Goal: Information Seeking & Learning: Compare options

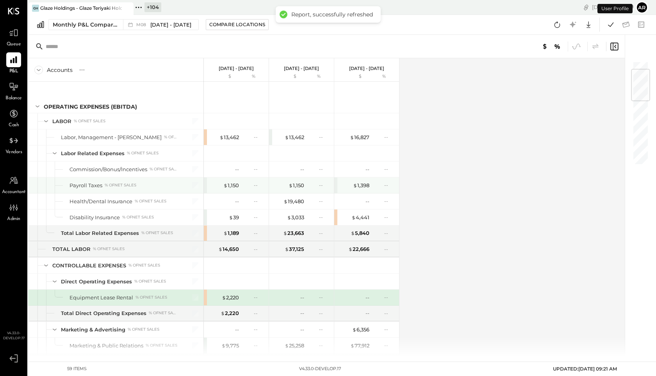
scroll to position [70, 0]
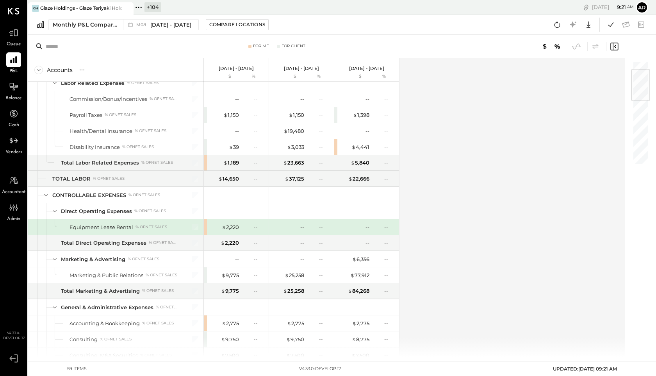
click at [142, 7] on icon at bounding box center [139, 7] width 10 height 10
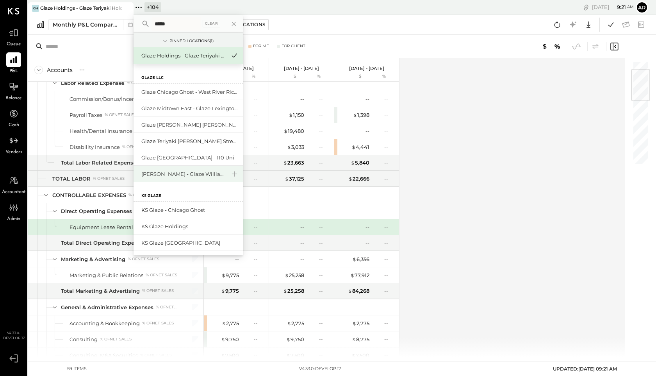
type input "*****"
click at [184, 176] on div "[PERSON_NAME] - Glaze Williamsburg One LLC" at bounding box center [183, 173] width 84 height 7
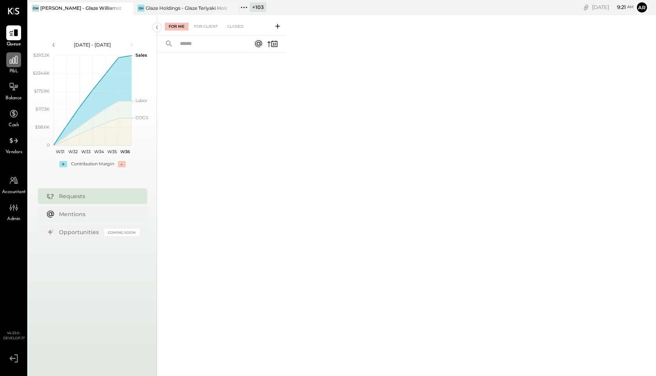
click at [10, 63] on icon at bounding box center [14, 60] width 8 height 8
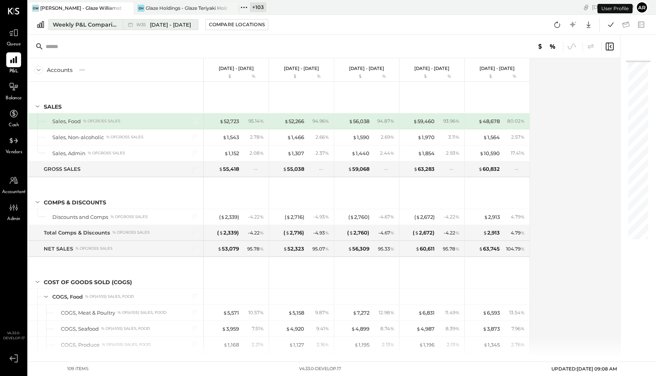
click at [145, 25] on span "W35" at bounding box center [142, 25] width 12 height 4
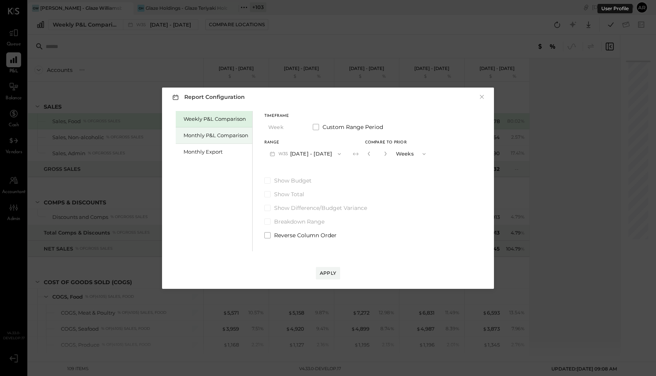
click at [201, 130] on div "Monthly P&L Comparison" at bounding box center [214, 135] width 77 height 16
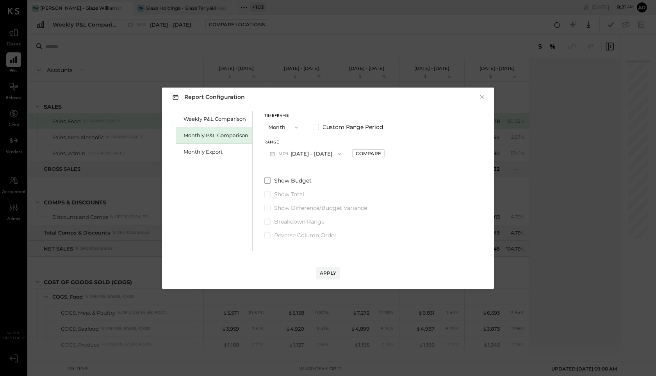
click at [201, 154] on button "M09 [DATE] - [DATE]" at bounding box center [305, 153] width 82 height 14
click at [201, 168] on span "[DATE] - [DATE]" at bounding box center [302, 171] width 37 height 7
click at [201, 152] on div "Compare" at bounding box center [368, 153] width 25 height 7
click at [201, 154] on icon "button" at bounding box center [386, 153] width 5 height 5
type input "*"
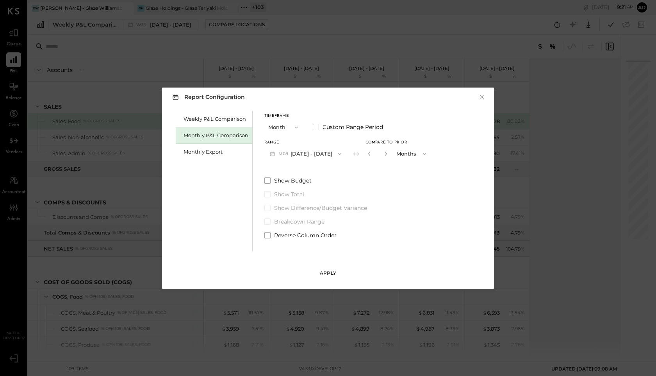
click at [201, 275] on div "Apply" at bounding box center [328, 273] width 16 height 7
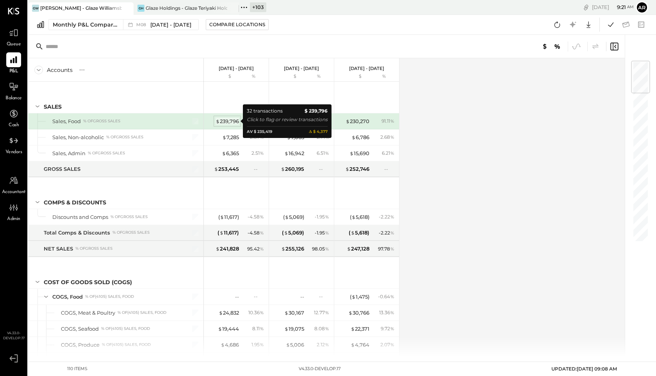
click at [201, 120] on div "$ 239,796" at bounding box center [227, 121] width 23 height 7
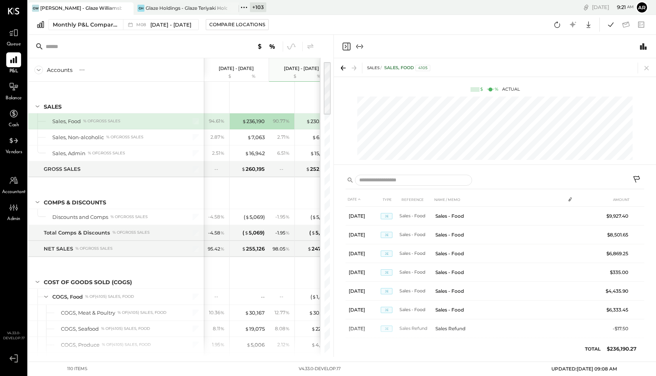
scroll to position [0, 39]
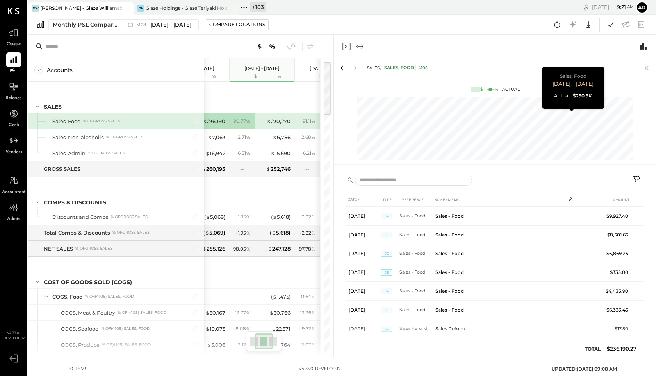
scroll to position [0, 79]
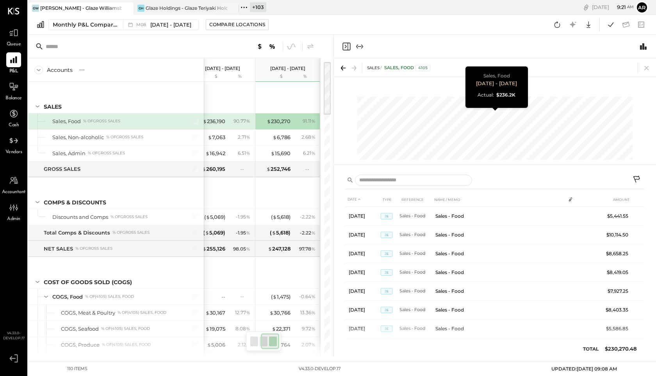
scroll to position [0, 39]
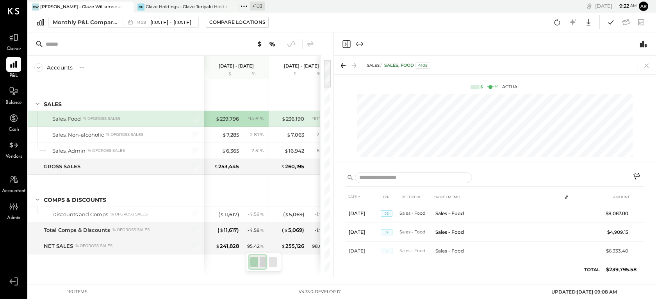
click at [201, 174] on icon at bounding box center [637, 177] width 9 height 9
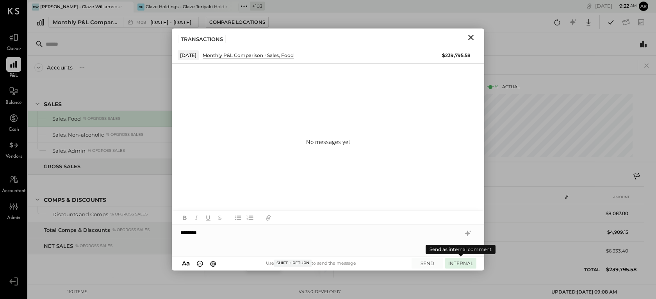
click at [201, 266] on button "INTERNAL" at bounding box center [460, 263] width 31 height 11
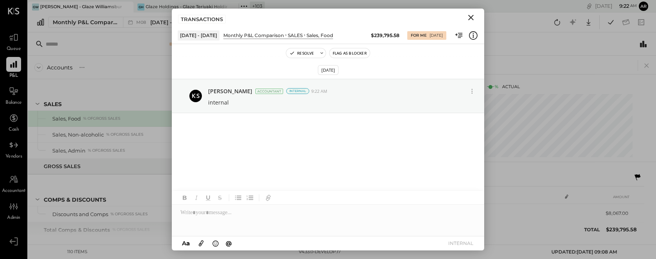
click at [201, 16] on icon "Close" at bounding box center [470, 17] width 5 height 5
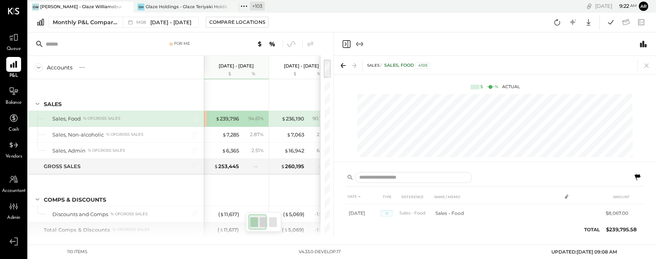
click at [201, 45] on icon "Close panel" at bounding box center [346, 43] width 9 height 9
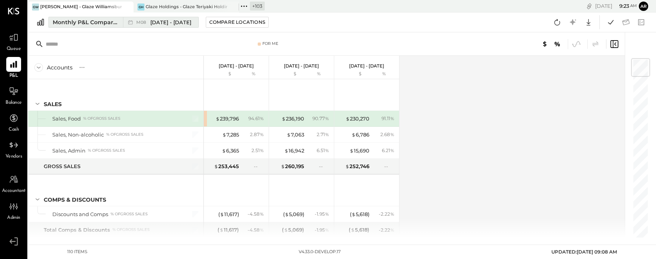
click at [149, 20] on div "M08 [DATE] - [DATE]" at bounding box center [163, 22] width 55 height 7
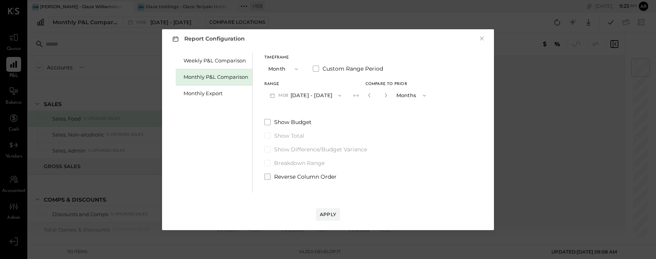
click at [267, 177] on span at bounding box center [267, 177] width 6 height 6
click at [328, 211] on div "Apply" at bounding box center [328, 214] width 16 height 7
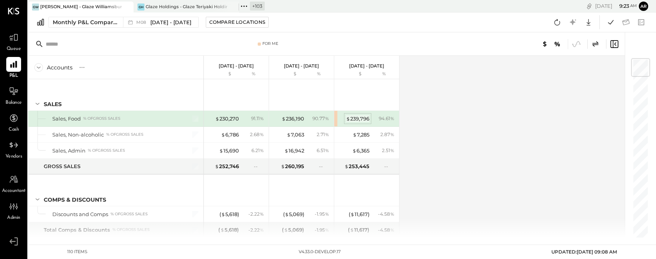
click at [361, 118] on div "$ 239,796" at bounding box center [357, 118] width 23 height 7
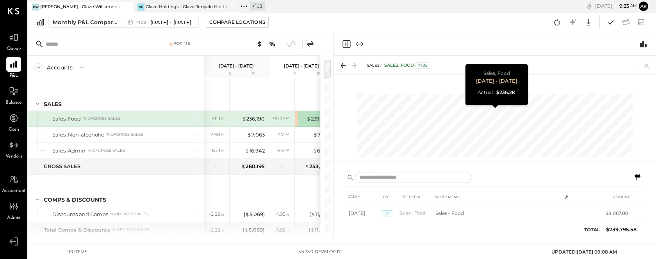
scroll to position [0, 39]
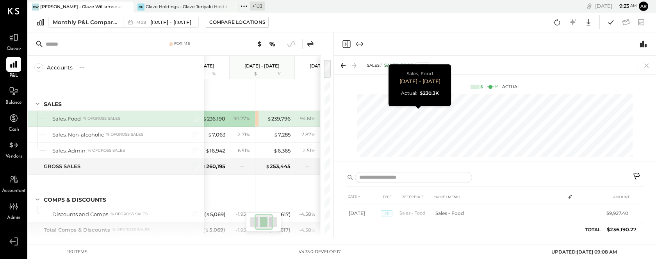
scroll to position [0, 79]
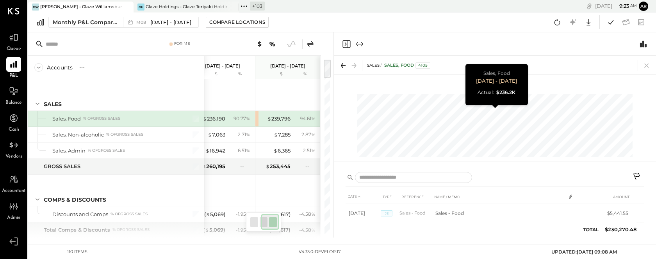
scroll to position [0, 39]
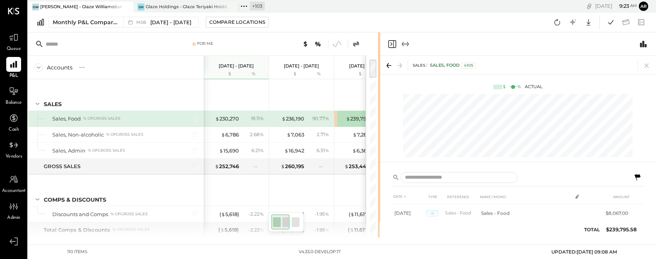
drag, startPoint x: 333, startPoint y: 135, endPoint x: 380, endPoint y: 138, distance: 46.6
click at [380, 138] on div "For Me Accounts S % GL [DATE] - [DATE] $ % [DATE] - [DATE] $ % [DATE] - [DATE] …" at bounding box center [342, 134] width 628 height 205
click at [359, 43] on icon at bounding box center [356, 43] width 9 height 9
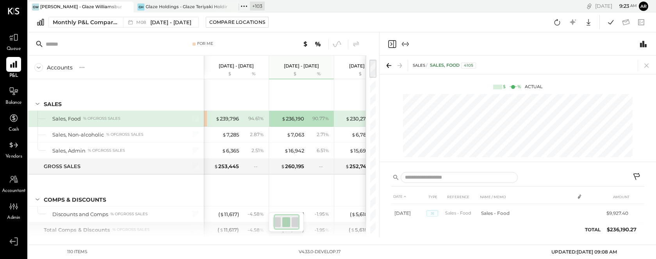
scroll to position [0, 16]
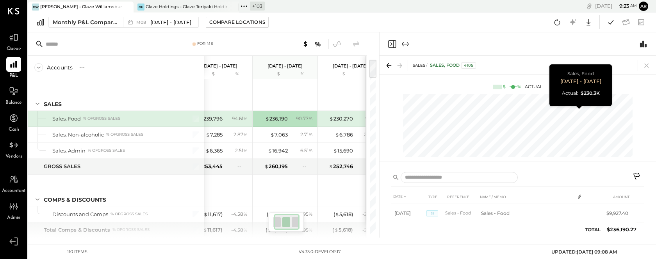
scroll to position [0, 34]
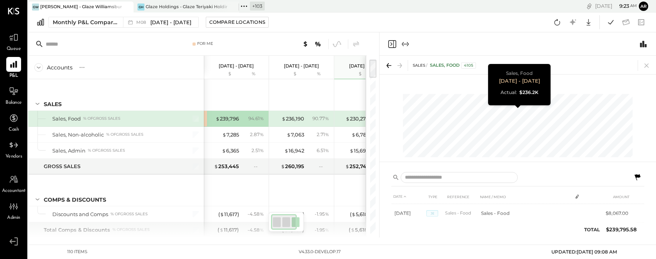
scroll to position [0, 16]
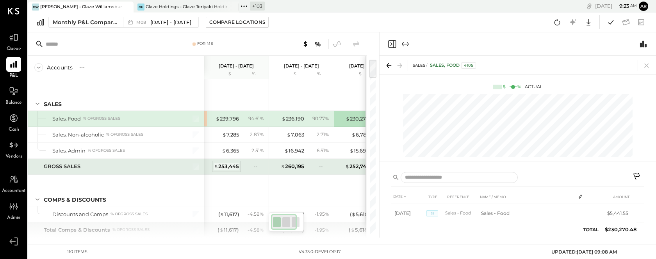
click at [224, 168] on div "$ 253,445" at bounding box center [226, 166] width 25 height 7
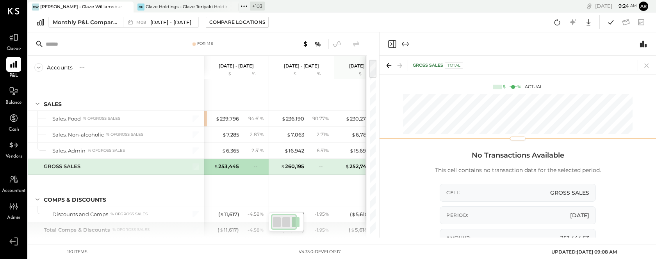
drag, startPoint x: 443, startPoint y: 162, endPoint x: 441, endPoint y: 134, distance: 27.8
click at [441, 134] on div "GROSS SALES Total $ % Actual" at bounding box center [518, 100] width 277 height 88
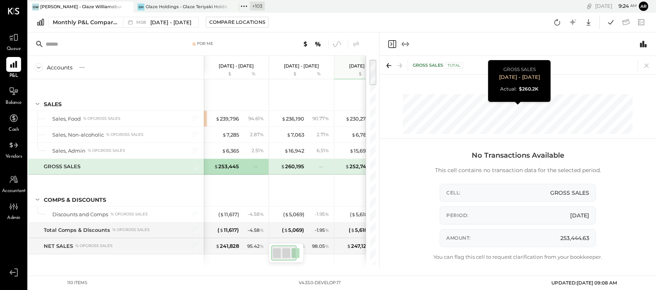
scroll to position [0, 16]
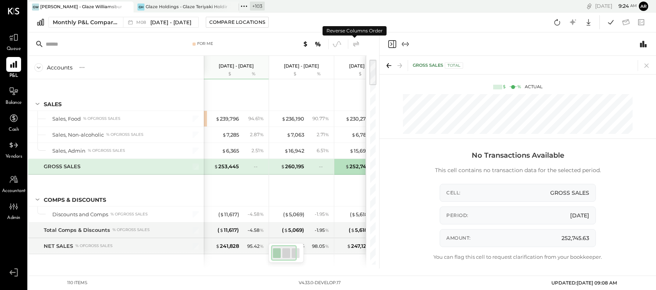
click at [357, 43] on icon at bounding box center [356, 43] width 6 height 5
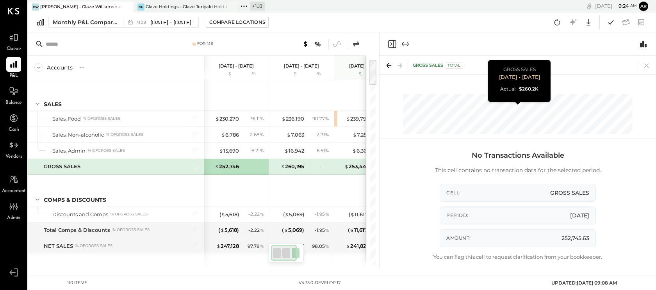
scroll to position [0, 16]
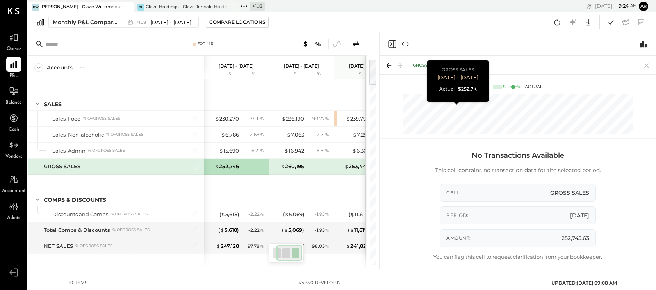
scroll to position [0, 34]
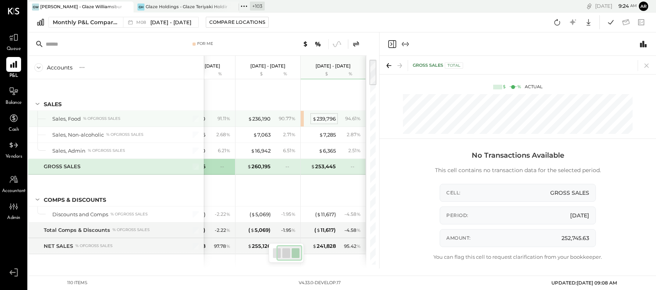
click at [327, 118] on div "$ 239,796" at bounding box center [324, 118] width 23 height 7
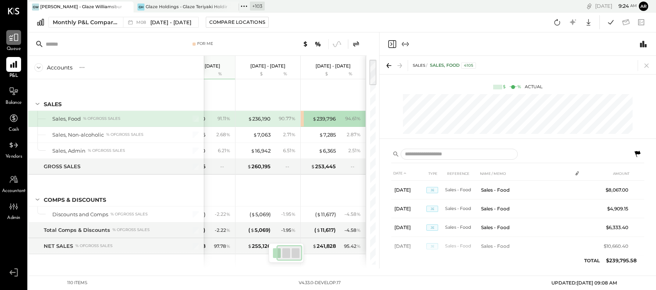
click at [14, 41] on icon at bounding box center [14, 37] width 10 height 10
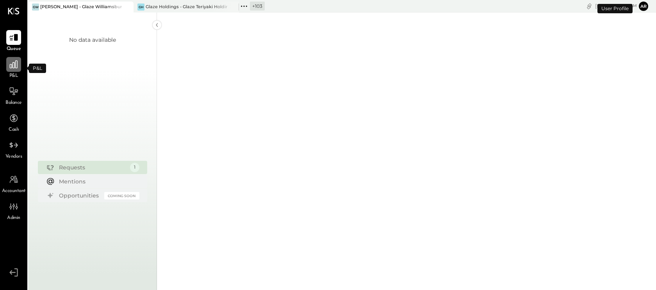
click at [16, 68] on icon at bounding box center [14, 65] width 8 height 8
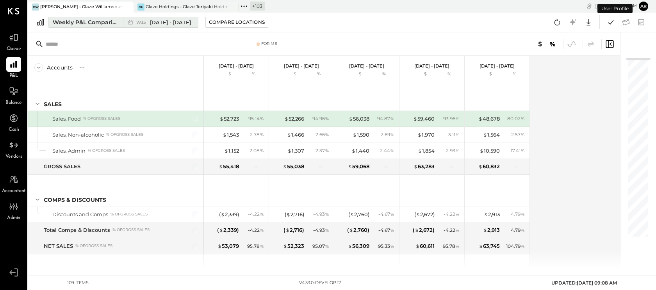
click at [124, 24] on div "W35 [DATE] - [DATE]" at bounding box center [158, 22] width 71 height 10
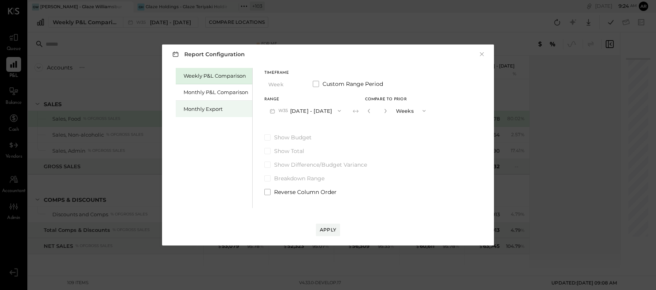
click at [229, 101] on div "Monthly Export" at bounding box center [214, 109] width 77 height 16
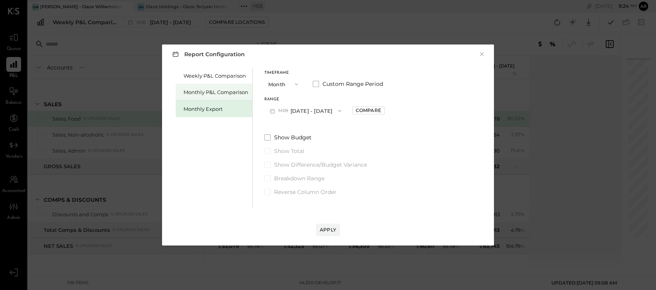
click at [225, 90] on div "Monthly P&L Comparison" at bounding box center [216, 92] width 65 height 7
click at [325, 113] on button "M09 [DATE] - [DATE]" at bounding box center [305, 111] width 82 height 14
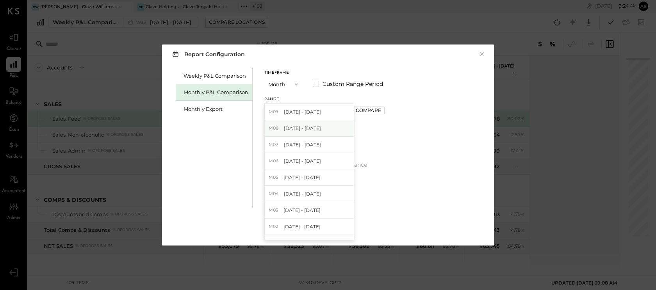
click at [307, 132] on div "M08 [DATE] - [DATE]" at bounding box center [309, 128] width 89 height 16
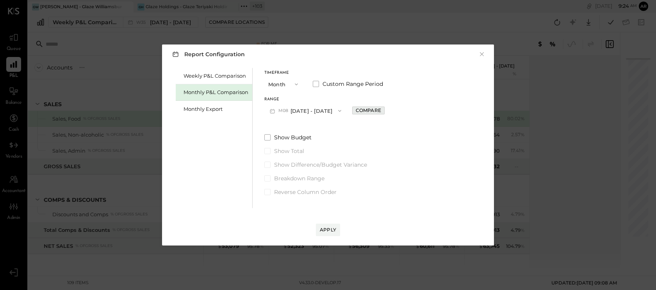
click at [357, 110] on div "Compare" at bounding box center [368, 110] width 25 height 7
click at [384, 110] on icon "button" at bounding box center [386, 111] width 5 height 5
type input "*"
click at [326, 230] on div "Apply" at bounding box center [328, 230] width 16 height 7
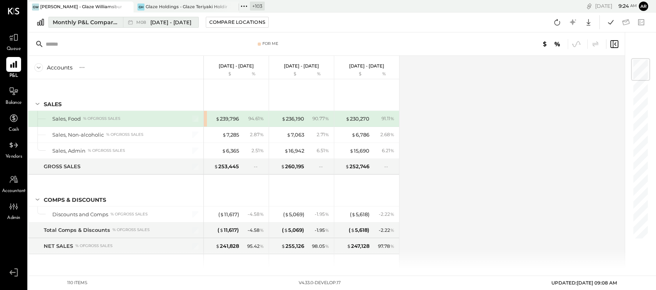
click at [152, 20] on span "[DATE] - [DATE]" at bounding box center [170, 22] width 41 height 7
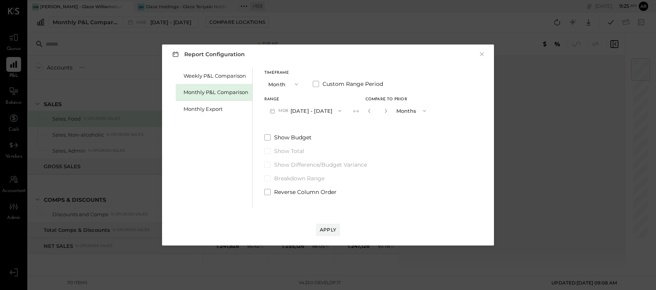
click at [516, 107] on div "Report Configuration × Weekly P&L Comparison Monthly P&L Comparison Monthly Exp…" at bounding box center [328, 145] width 656 height 290
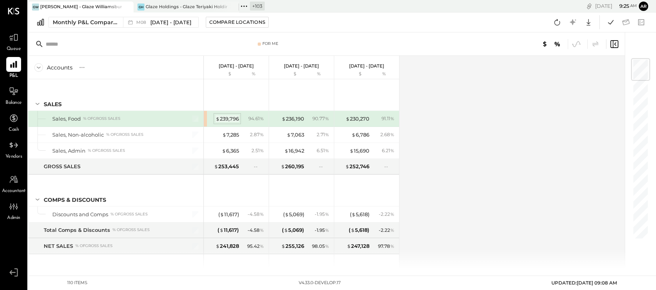
click at [236, 117] on div "$ 239,796" at bounding box center [227, 118] width 23 height 7
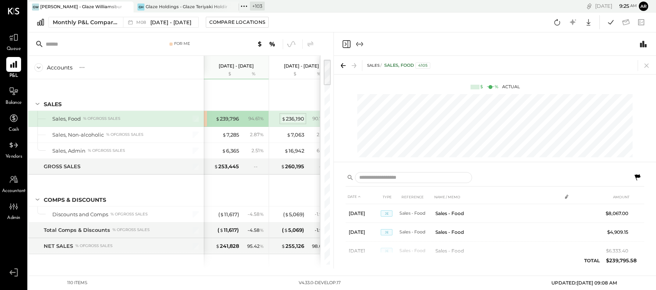
click at [294, 119] on div "$ 236,190" at bounding box center [293, 118] width 23 height 7
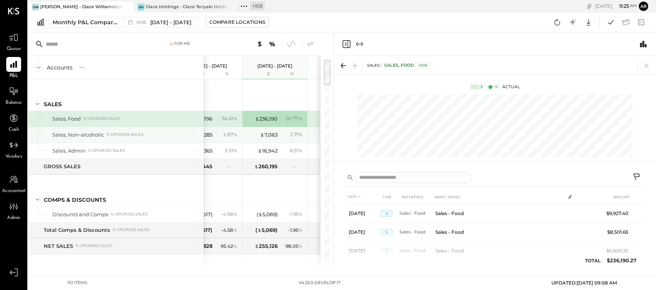
scroll to position [0, 46]
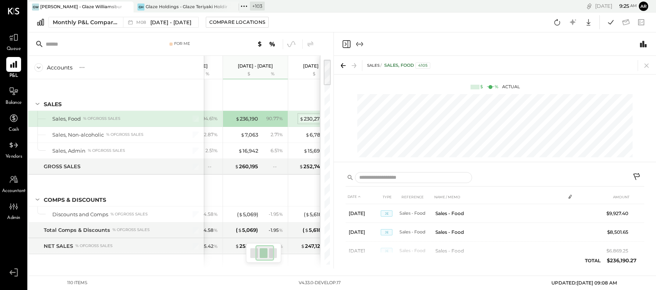
click at [312, 119] on div "$ 230,270" at bounding box center [312, 118] width 24 height 7
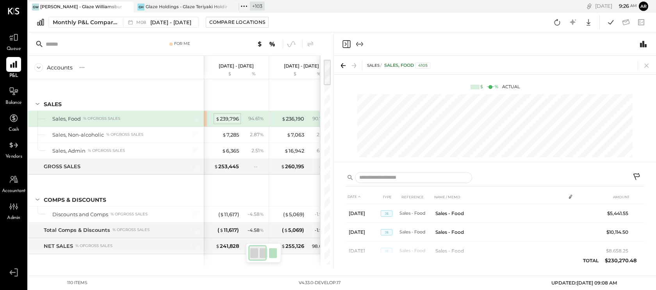
click at [229, 119] on div "$ 239,796" at bounding box center [227, 118] width 23 height 7
click at [309, 42] on icon at bounding box center [310, 43] width 9 height 9
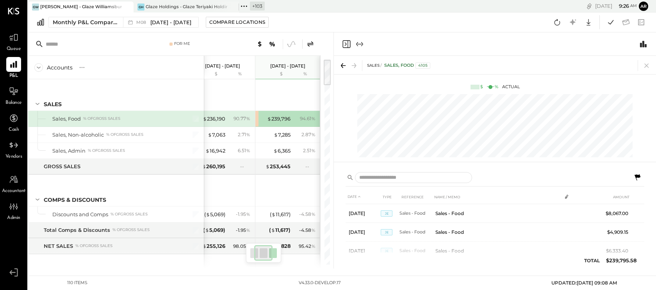
scroll to position [0, 7]
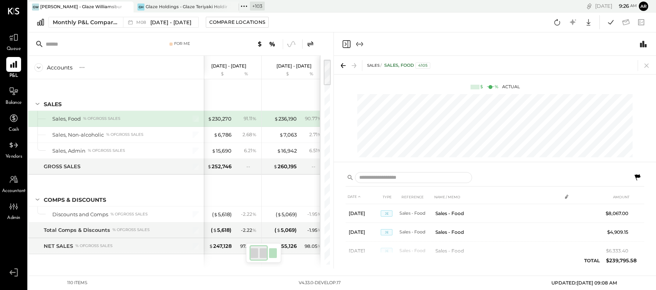
click at [276, 114] on div "$ 236,190 90.77 %" at bounding box center [295, 119] width 59 height 16
click at [222, 122] on div "$ 230,270" at bounding box center [220, 118] width 24 height 7
click at [278, 118] on div "$ 236,190" at bounding box center [285, 118] width 23 height 7
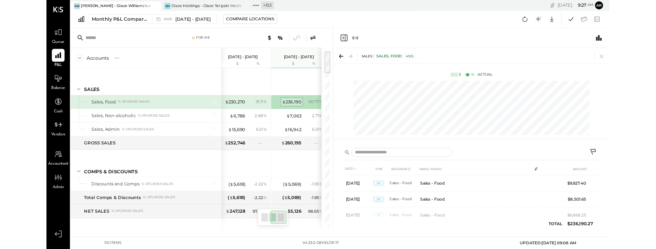
scroll to position [0, 79]
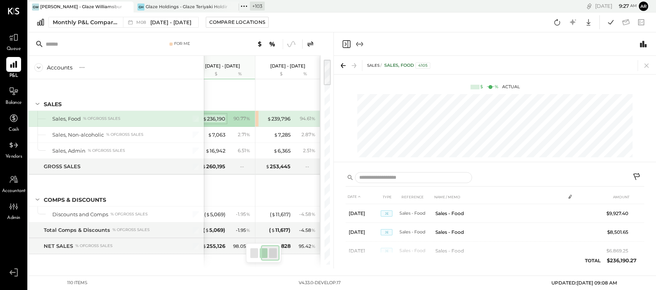
click at [285, 118] on div "$ 239,796" at bounding box center [278, 118] width 23 height 7
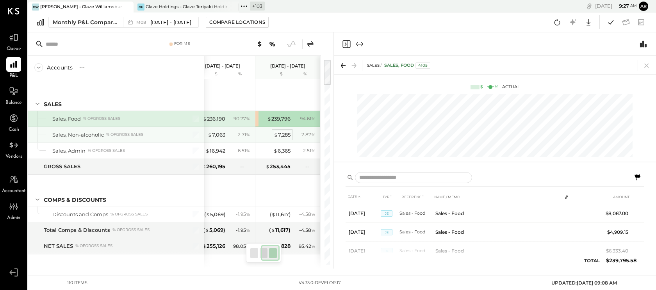
click at [277, 135] on div "$ 7,285" at bounding box center [282, 134] width 17 height 7
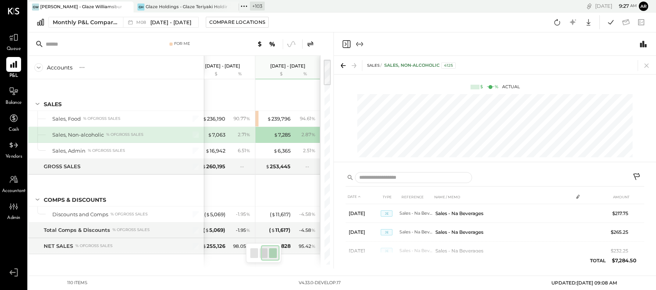
click at [639, 177] on icon at bounding box center [637, 177] width 9 height 9
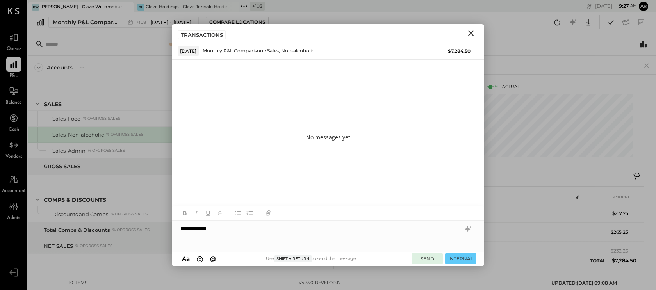
click at [422, 256] on button "SEND" at bounding box center [427, 259] width 31 height 11
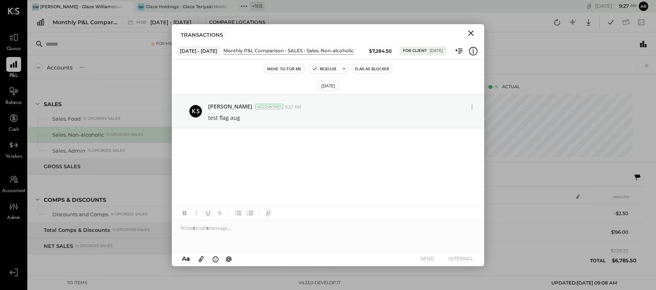
click at [134, 259] on div "110 items v 4.33.0-develop.17 UPDATED: [DATE] 09:08 AM" at bounding box center [342, 283] width 563 height 14
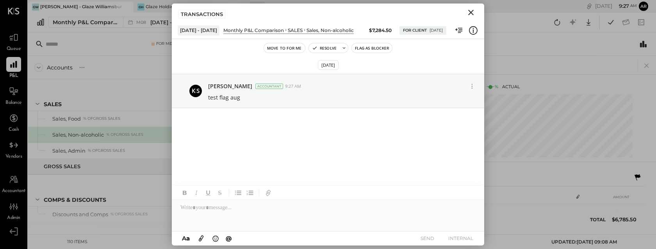
click at [471, 9] on icon "Close" at bounding box center [470, 12] width 9 height 9
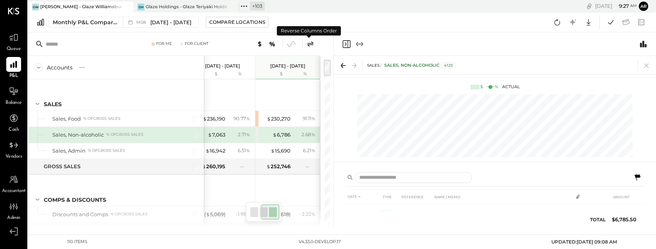
click at [311, 43] on icon at bounding box center [310, 43] width 9 height 9
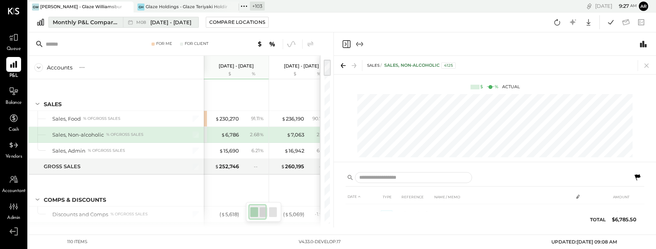
click at [146, 24] on span "M08" at bounding box center [142, 22] width 12 height 4
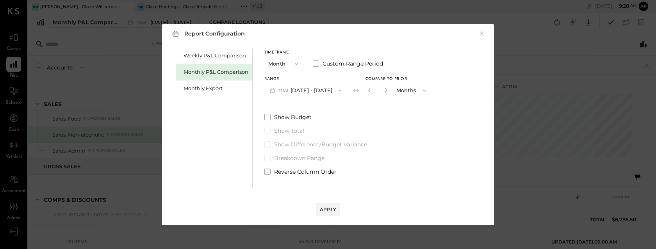
click at [274, 168] on span "Reverse Column Order" at bounding box center [305, 172] width 63 height 8
click at [324, 207] on div "Apply" at bounding box center [328, 209] width 16 height 7
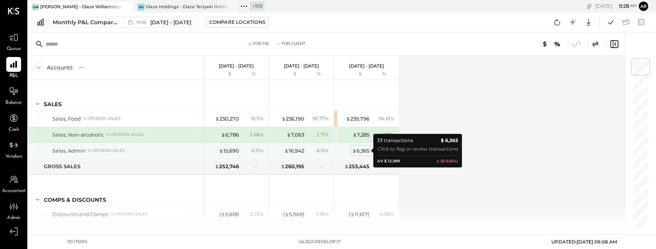
click at [356, 150] on div "$ 6,365" at bounding box center [360, 150] width 17 height 7
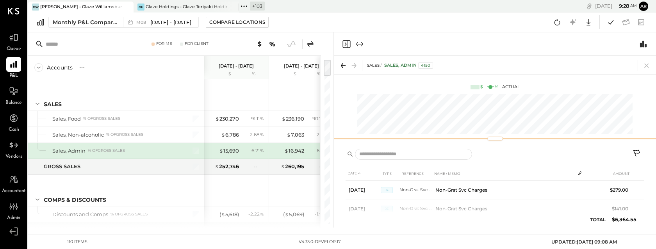
drag, startPoint x: 397, startPoint y: 161, endPoint x: 397, endPoint y: 142, distance: 19.1
click at [397, 140] on div at bounding box center [495, 138] width 322 height 3
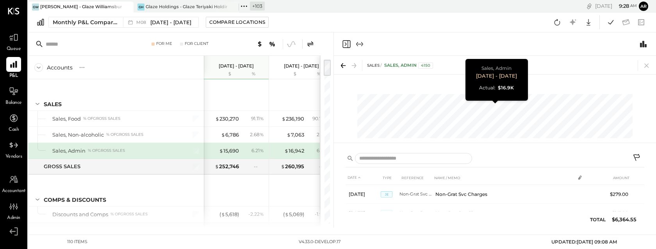
scroll to position [0, 39]
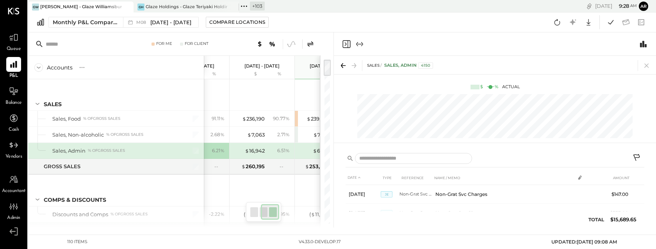
scroll to position [0, 79]
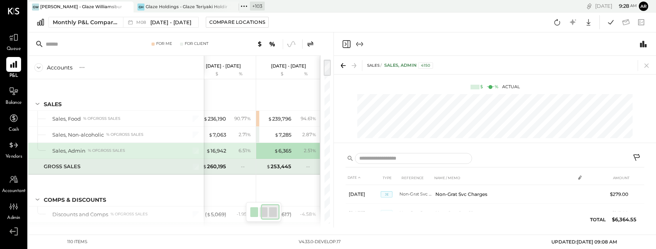
scroll to position [0, 79]
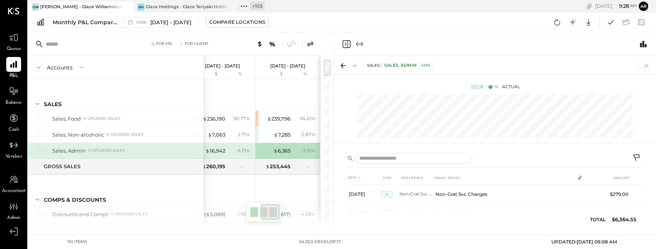
click at [634, 156] on icon at bounding box center [637, 157] width 7 height 7
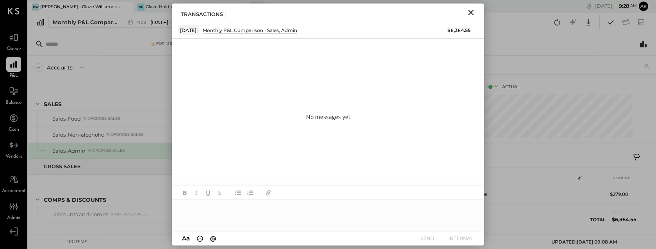
click at [346, 211] on div at bounding box center [328, 215] width 313 height 31
click at [462, 237] on button "INTERNAL" at bounding box center [460, 238] width 31 height 11
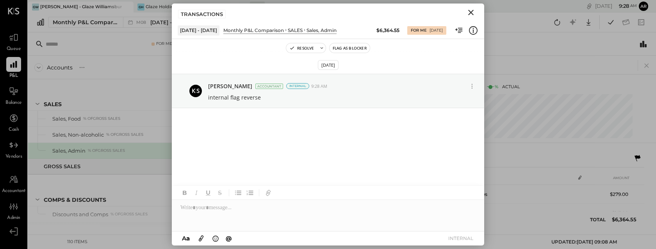
click at [468, 10] on icon "Close" at bounding box center [470, 12] width 9 height 9
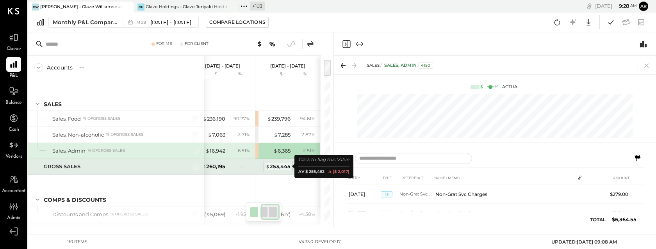
click at [280, 168] on div "$ 253,445" at bounding box center [278, 166] width 25 height 7
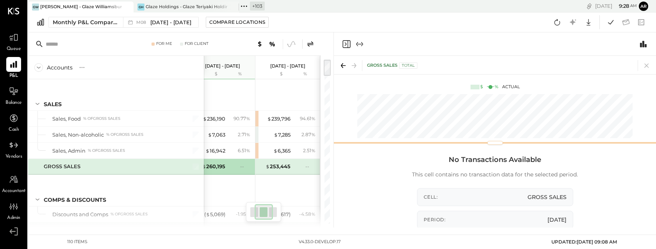
scroll to position [0, 39]
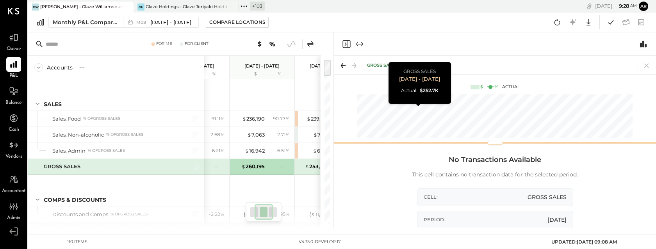
scroll to position [0, 79]
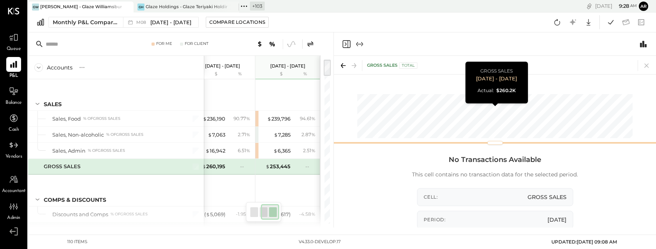
scroll to position [0, 39]
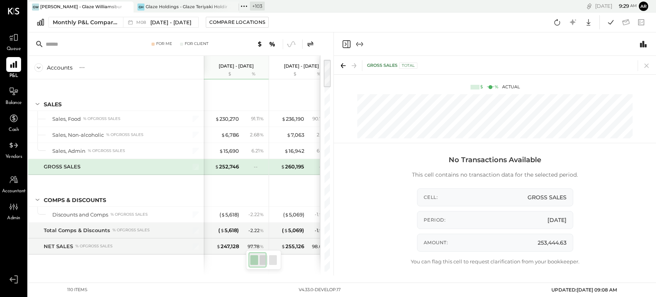
click at [311, 42] on icon at bounding box center [310, 43] width 9 height 9
click at [294, 168] on div "$ 260,195" at bounding box center [292, 166] width 23 height 7
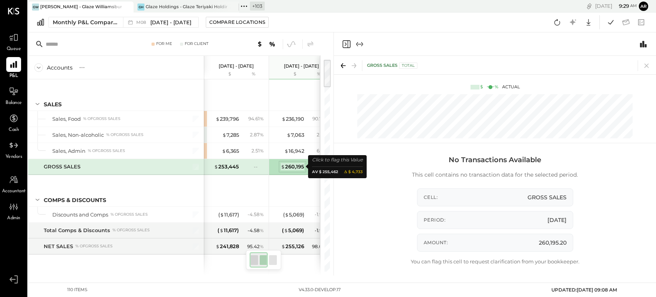
scroll to position [0, 41]
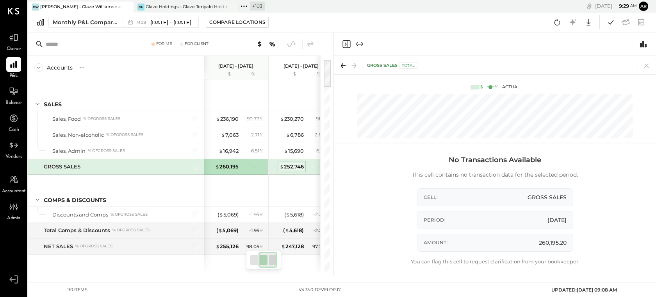
click at [299, 168] on div "$ 252,746" at bounding box center [292, 166] width 24 height 7
click at [231, 168] on div "$ 260,195" at bounding box center [226, 166] width 23 height 7
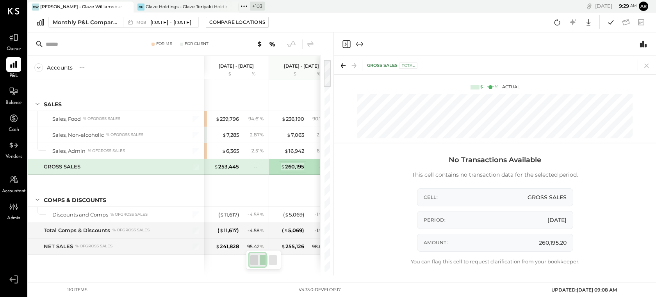
click at [231, 168] on div "$ 253,445" at bounding box center [226, 166] width 25 height 7
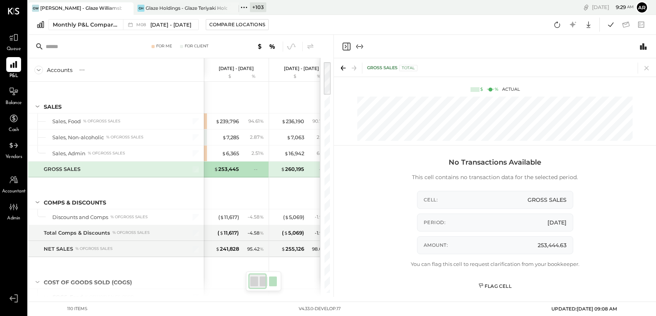
click at [499, 259] on div "Flag Cell" at bounding box center [495, 285] width 33 height 7
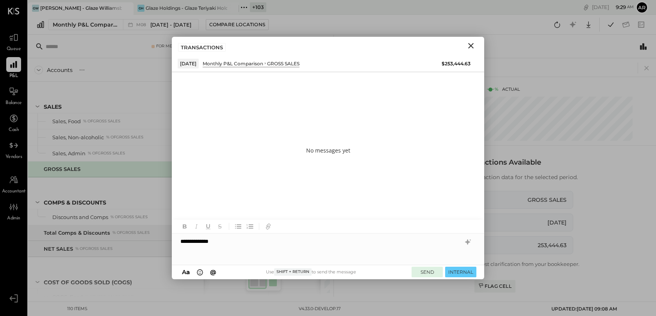
click at [425, 259] on button "SEND" at bounding box center [427, 271] width 31 height 11
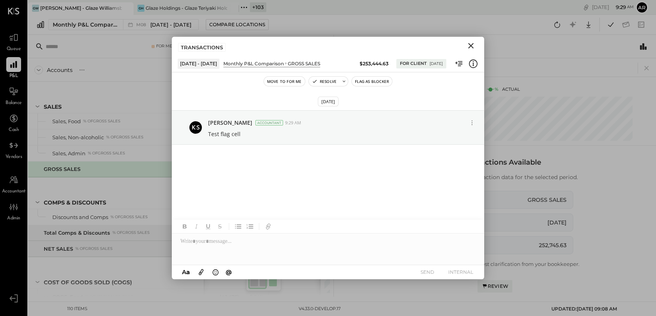
click at [105, 259] on div "110 items v 4.33.0-develop.17 UPDATED: [DATE] 09:08 AM" at bounding box center [342, 309] width 563 height 14
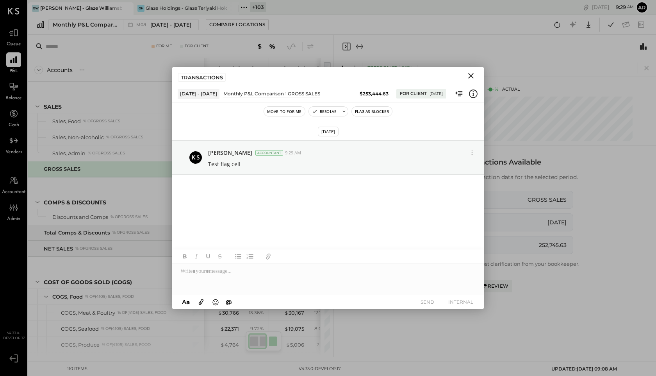
click at [471, 74] on icon "Close" at bounding box center [470, 75] width 9 height 9
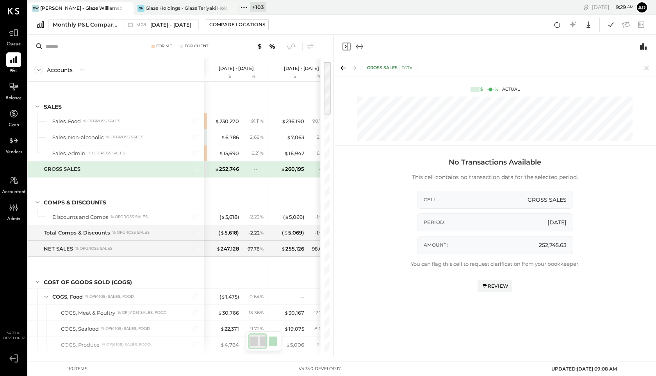
click at [346, 43] on icon "Close panel" at bounding box center [346, 46] width 9 height 9
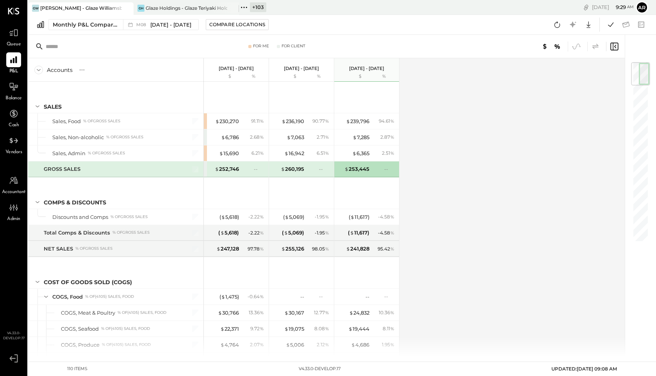
click at [597, 46] on icon at bounding box center [596, 45] width 6 height 5
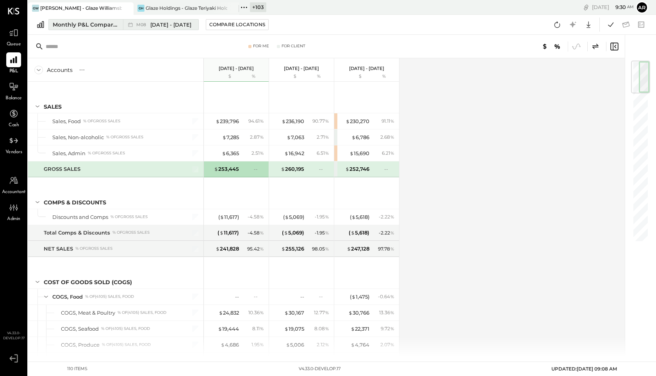
click at [162, 24] on span "[DATE] - [DATE]" at bounding box center [170, 24] width 41 height 7
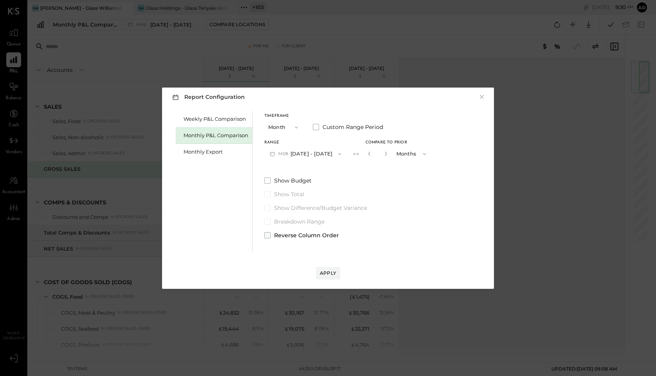
click at [271, 234] on label "Reverse Column Order" at bounding box center [347, 235] width 167 height 8
click at [329, 259] on div "Apply" at bounding box center [328, 273] width 16 height 7
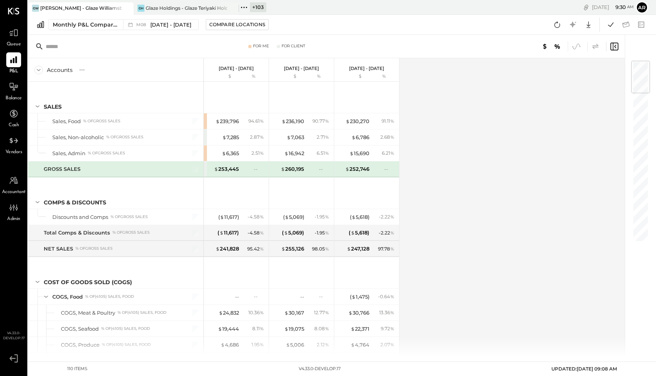
click at [600, 45] on icon at bounding box center [595, 46] width 9 height 9
click at [12, 37] on icon at bounding box center [14, 33] width 10 height 10
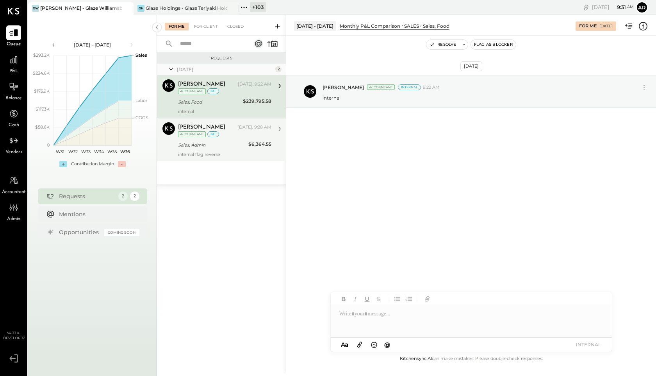
click at [232, 137] on div "[PERSON_NAME] [DATE], 9:28 AM Accountant int" at bounding box center [224, 130] width 93 height 16
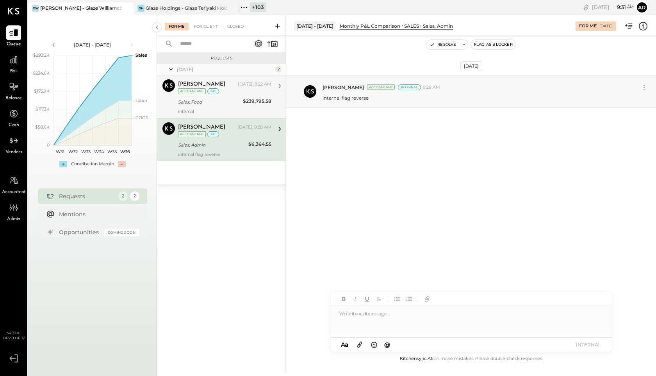
click at [230, 88] on div "[PERSON_NAME] [DATE], 9:22 AM Accountant int" at bounding box center [224, 87] width 93 height 16
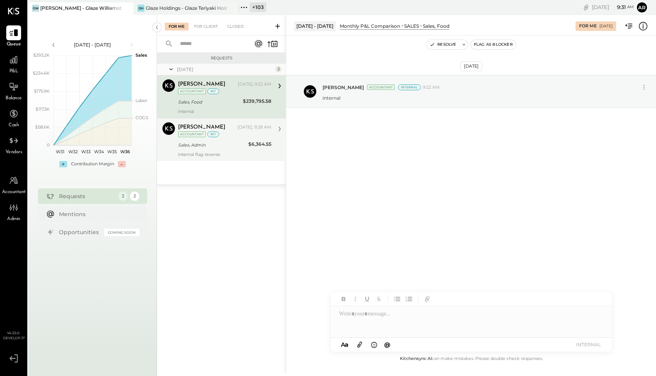
click at [225, 138] on div "[PERSON_NAME] [DATE], 9:28 AM Accountant int" at bounding box center [224, 130] width 93 height 16
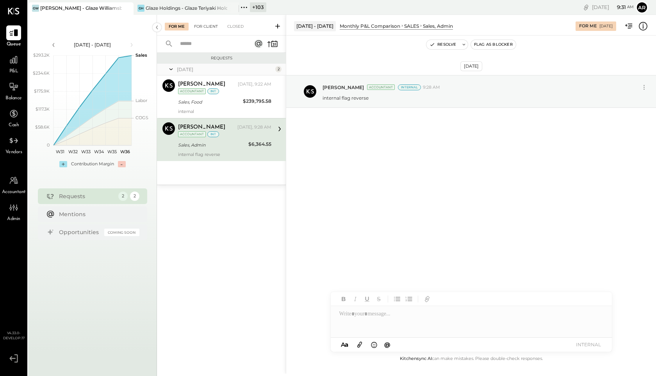
click at [204, 27] on div "For Client" at bounding box center [206, 27] width 32 height 8
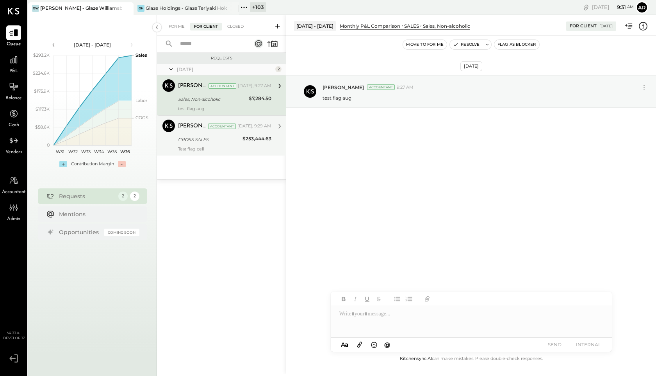
click at [241, 139] on div "GROSS SALES $253,444.63" at bounding box center [224, 139] width 93 height 9
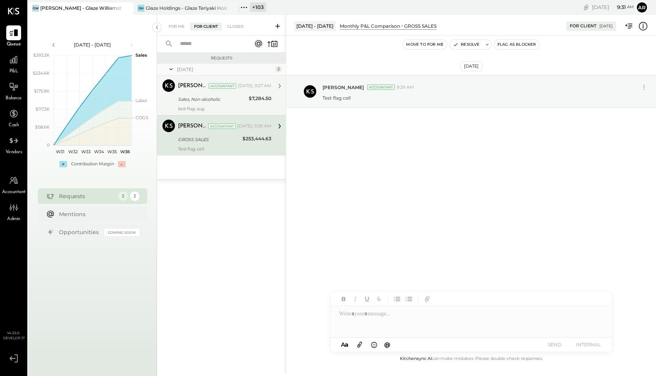
click at [239, 96] on div "Sales, Non-alcoholic" at bounding box center [212, 99] width 68 height 8
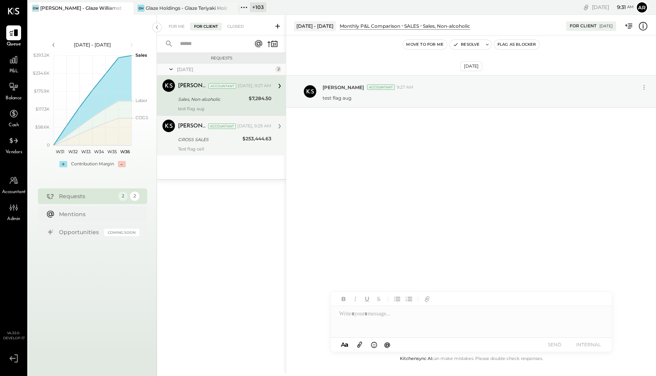
click at [241, 141] on div "GROSS SALES $253,444.63" at bounding box center [224, 139] width 93 height 9
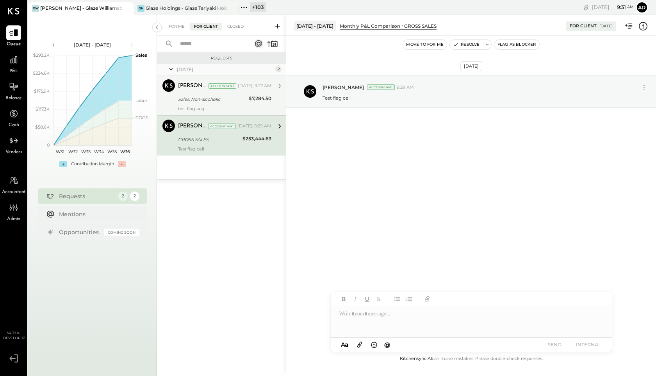
click at [236, 102] on div "Sales, Non-alcoholic" at bounding box center [212, 99] width 68 height 8
